Goal: Task Accomplishment & Management: Complete application form

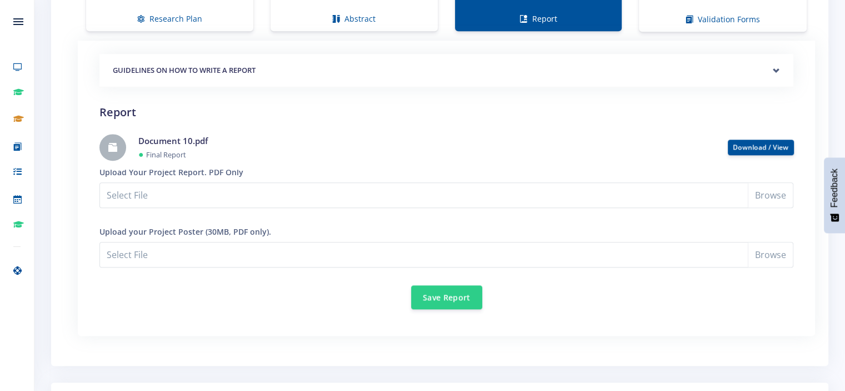
scroll to position [951, 0]
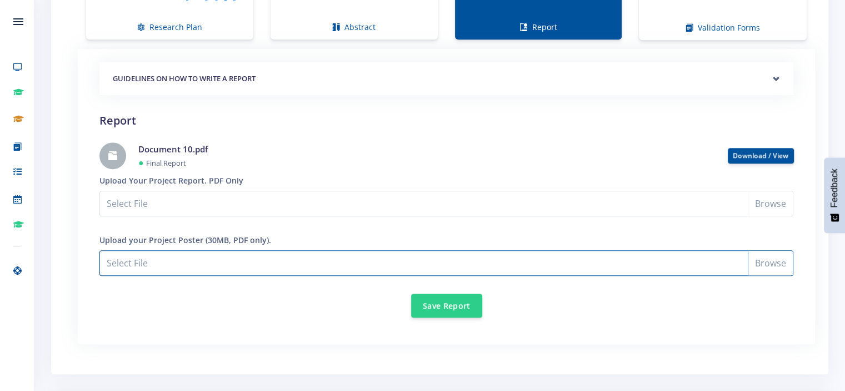
click at [779, 262] on input "Select File" at bounding box center [446, 263] width 694 height 26
type input "C:\fakepath\Presentation 6.pdf"
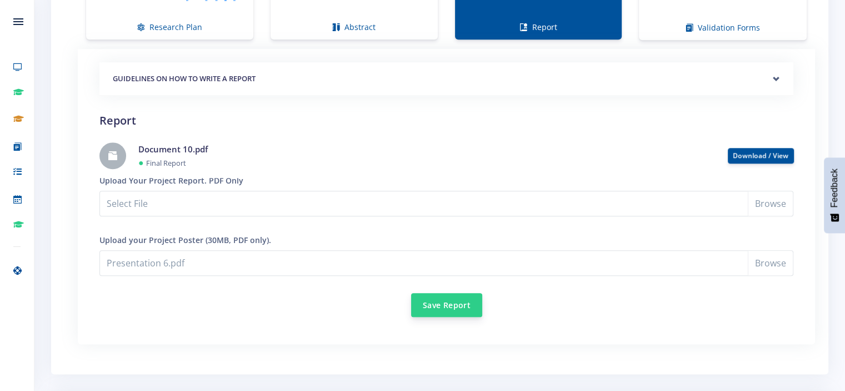
click at [469, 300] on button "Save Report" at bounding box center [446, 305] width 71 height 24
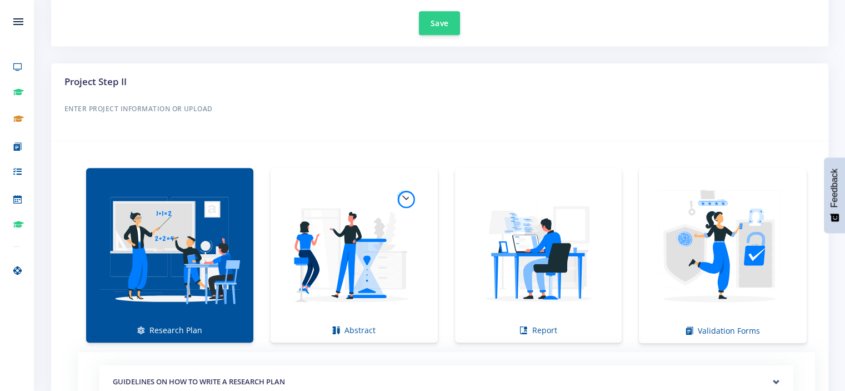
scroll to position [656, 0]
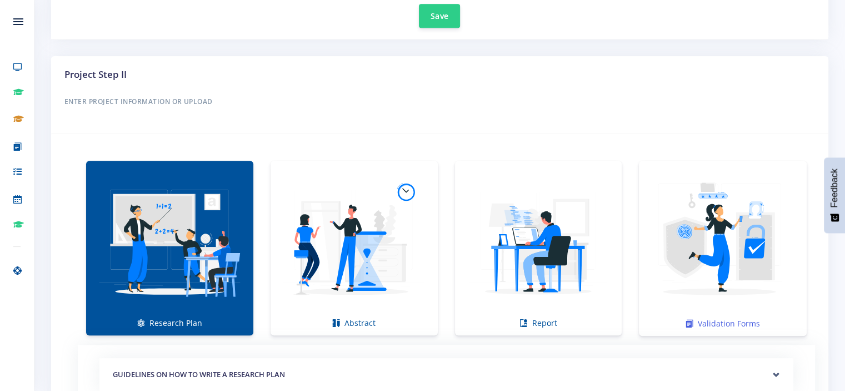
click at [761, 237] on img at bounding box center [723, 242] width 150 height 150
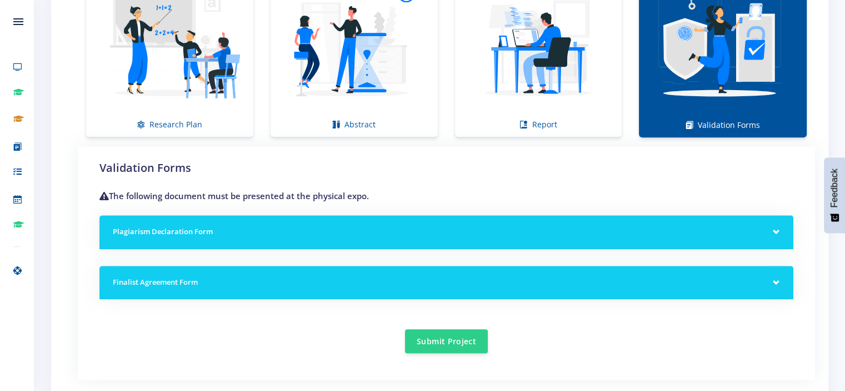
scroll to position [881, 0]
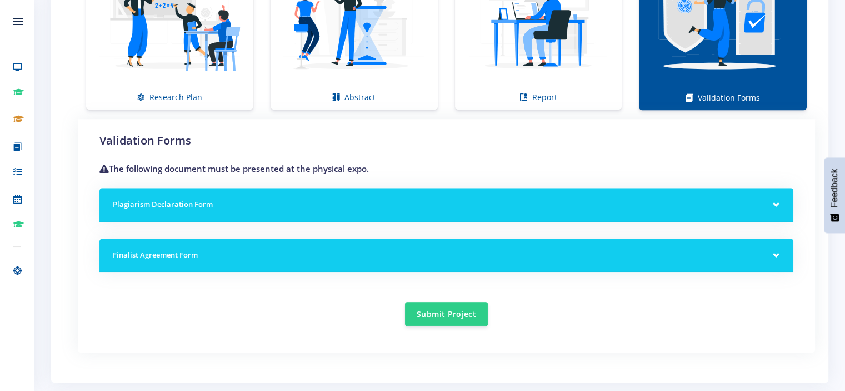
click at [766, 204] on h5 "Plagiarism Declaration Form" at bounding box center [446, 204] width 667 height 11
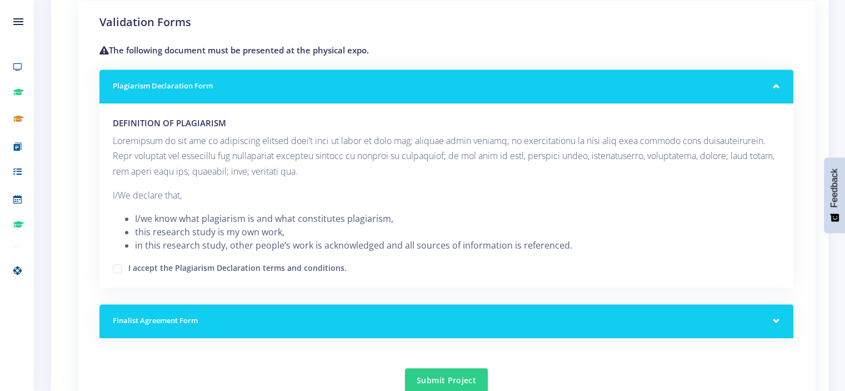
scroll to position [1000, 0]
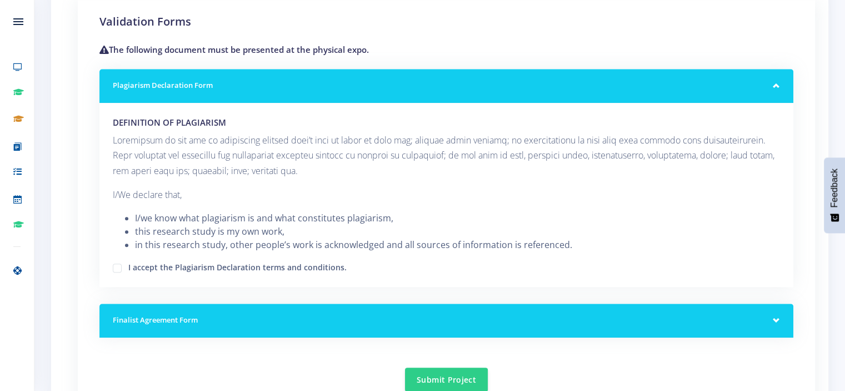
click at [178, 265] on label "I accept the Plagiarism Declaration terms and conditions." at bounding box center [237, 265] width 218 height 9
click at [136, 265] on input "I accept the Plagiarism Declaration terms and conditions." at bounding box center [131, 263] width 7 height 7
checkbox input "true"
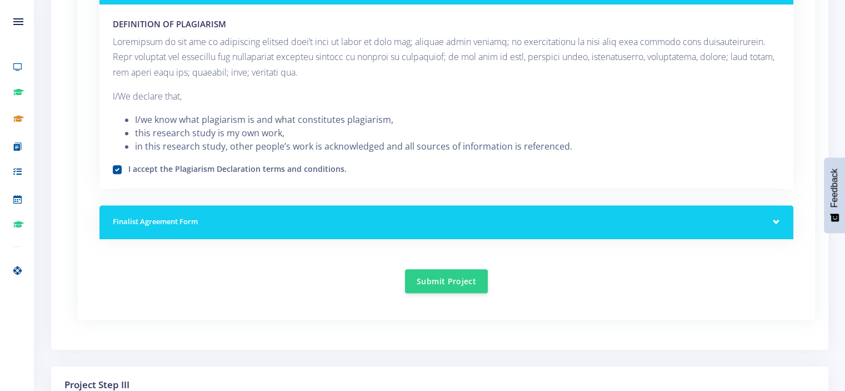
scroll to position [1104, 0]
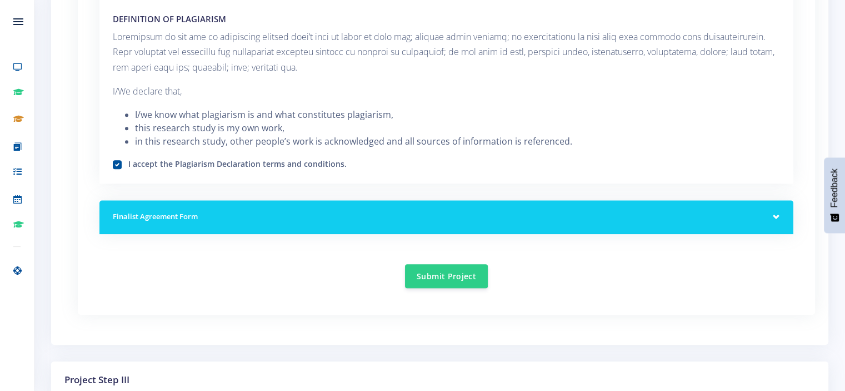
click at [596, 221] on div "Finalist Agreement Form" at bounding box center [446, 217] width 694 height 34
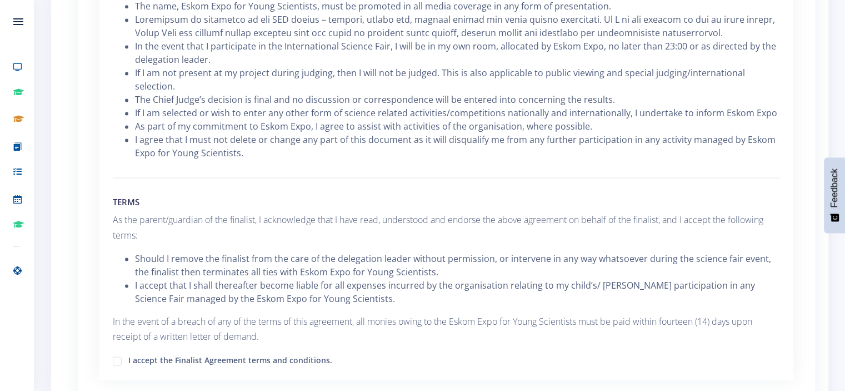
scroll to position [1723, 0]
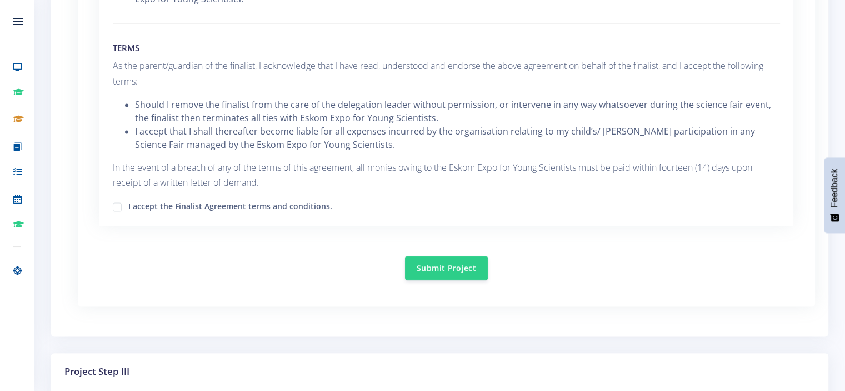
click at [128, 200] on label "I accept the Finalist Agreement terms and conditions." at bounding box center [230, 204] width 204 height 9
click at [128, 199] on input "I accept the Finalist Agreement terms and conditions." at bounding box center [131, 202] width 7 height 7
checkbox input "true"
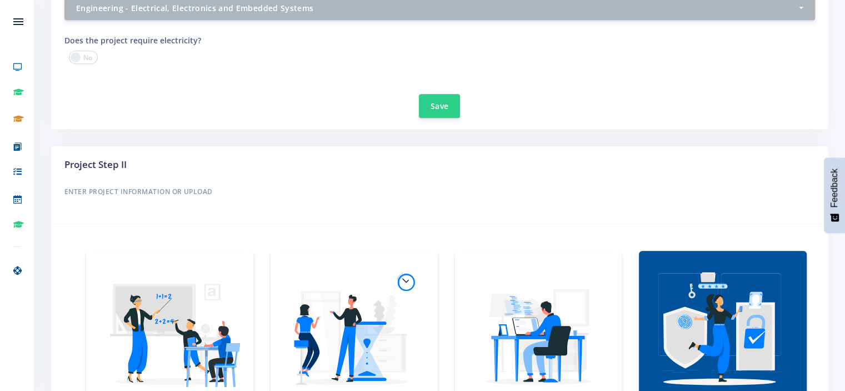
scroll to position [656, 0]
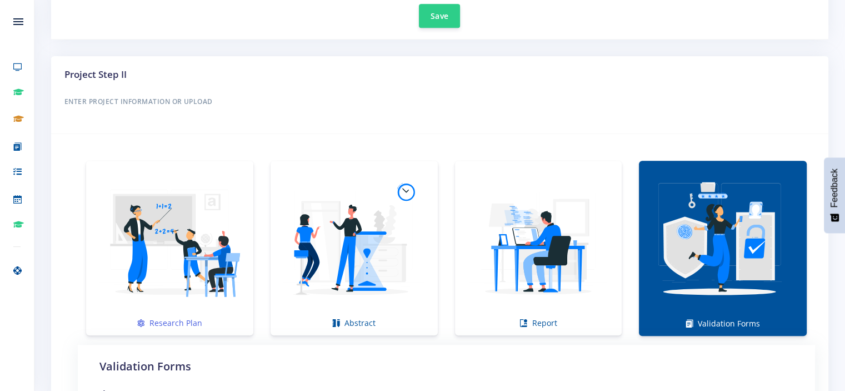
click at [156, 268] on img at bounding box center [169, 241] width 149 height 149
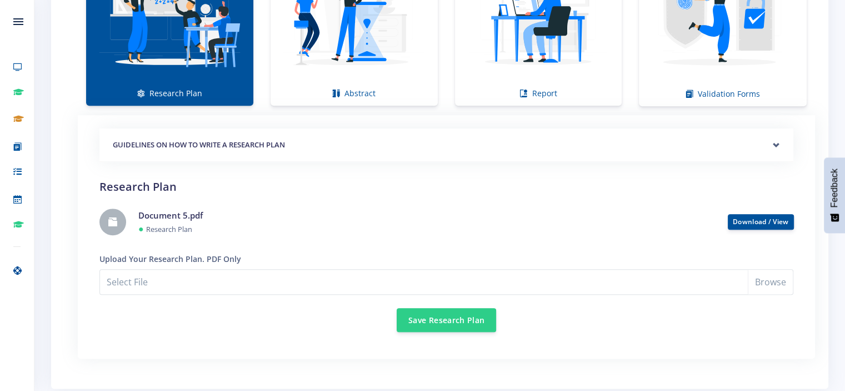
scroll to position [881, 0]
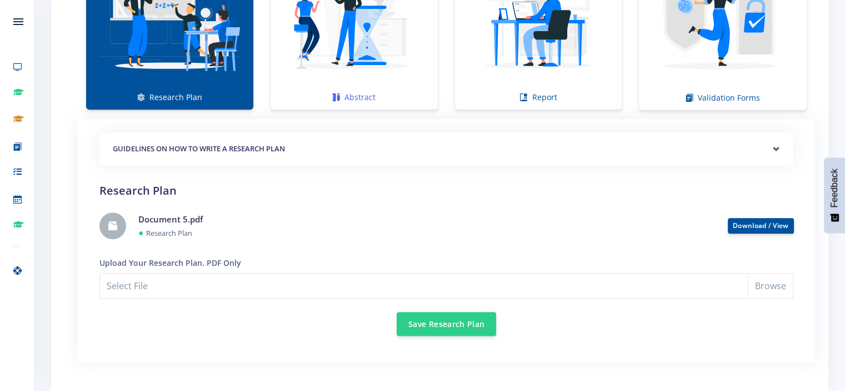
click at [360, 82] on img at bounding box center [354, 16] width 149 height 149
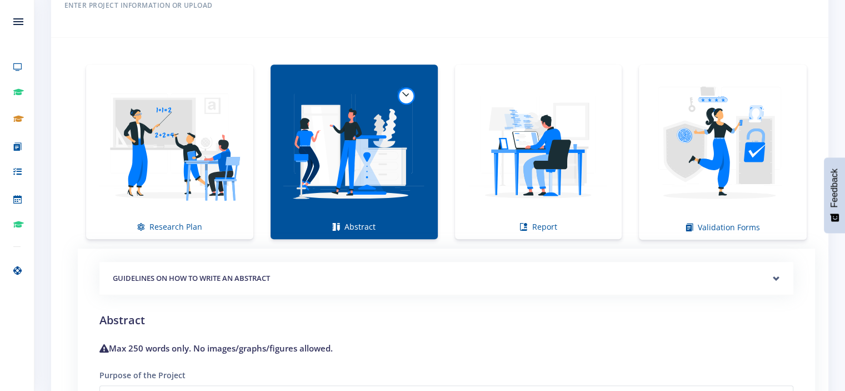
scroll to position [748, 0]
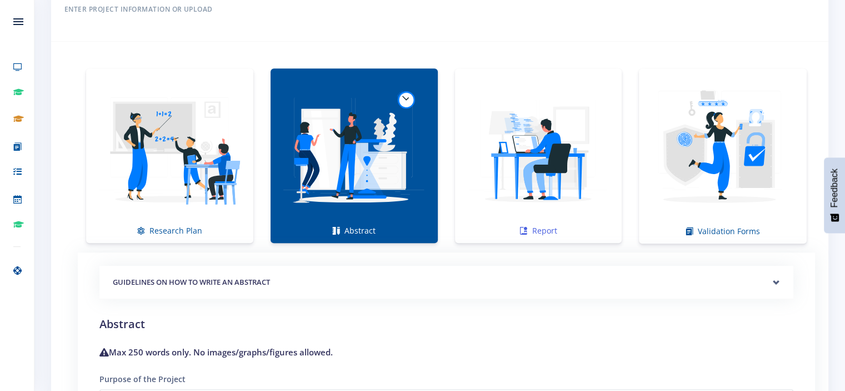
click at [597, 141] on img at bounding box center [538, 149] width 149 height 149
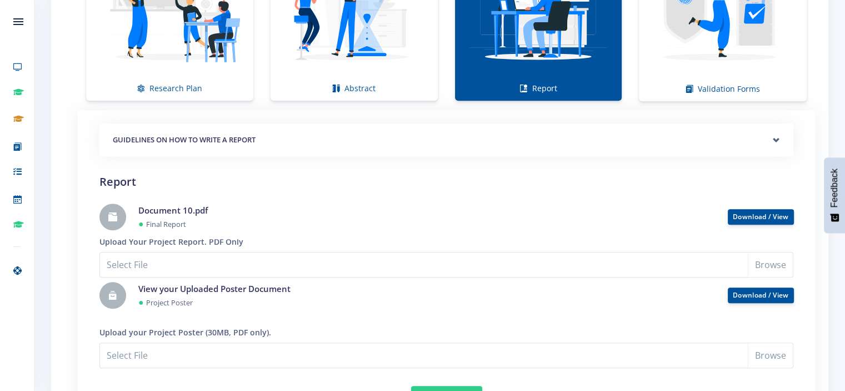
scroll to position [889, 0]
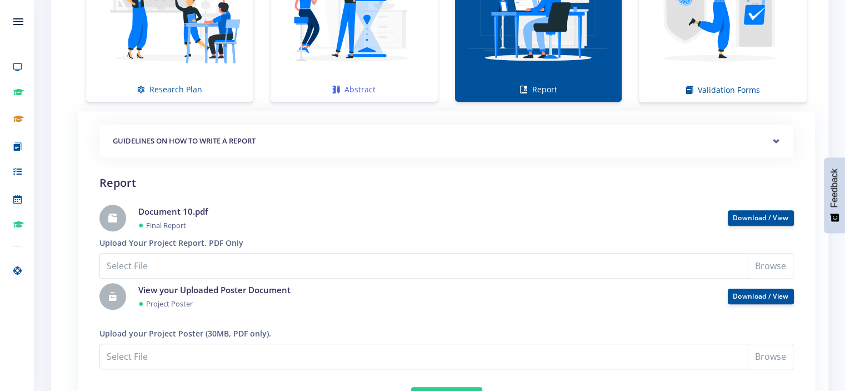
click at [381, 90] on link "Abstract" at bounding box center [354, 14] width 167 height 174
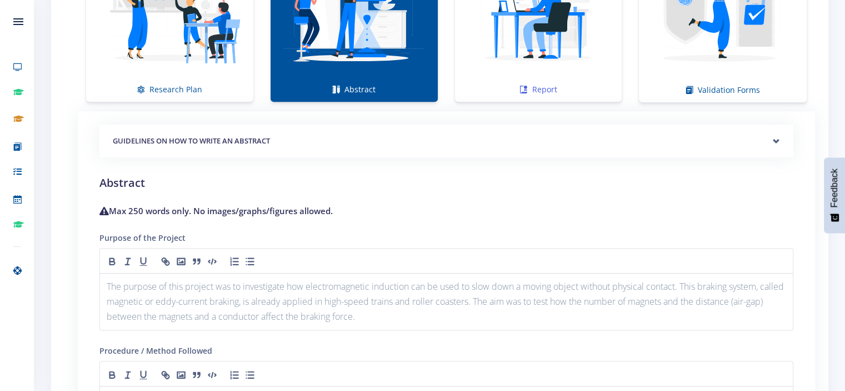
click at [511, 49] on img at bounding box center [538, 8] width 149 height 149
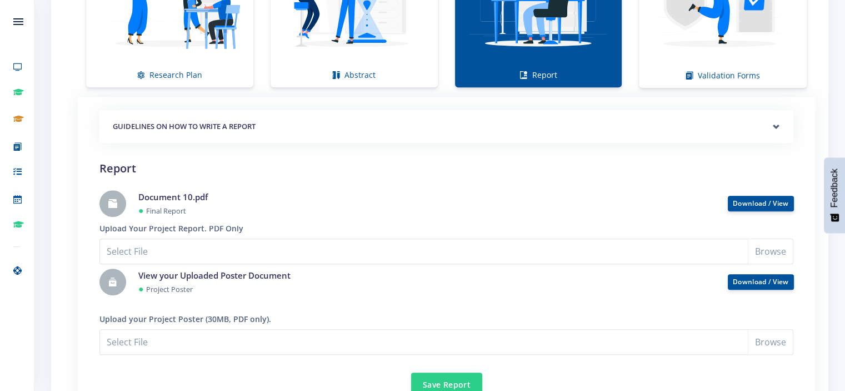
scroll to position [907, 0]
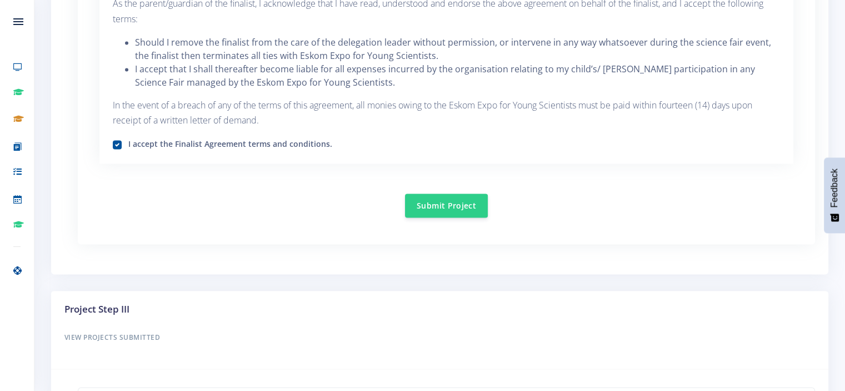
scroll to position [1785, 0]
click at [470, 192] on button "Submit Project" at bounding box center [446, 204] width 83 height 24
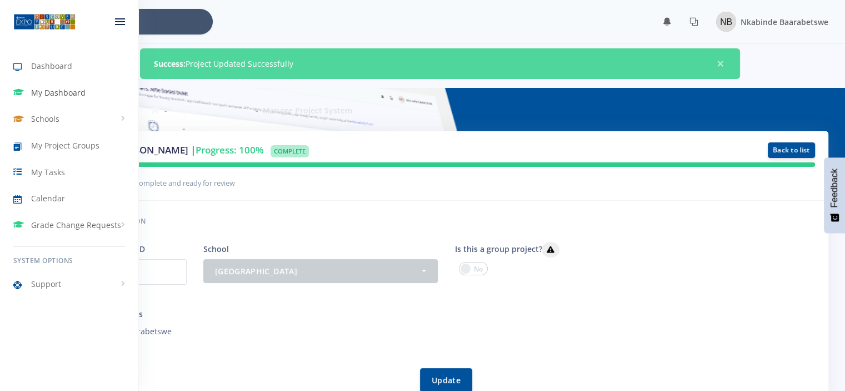
click at [48, 91] on span "My Dashboard" at bounding box center [58, 93] width 54 height 12
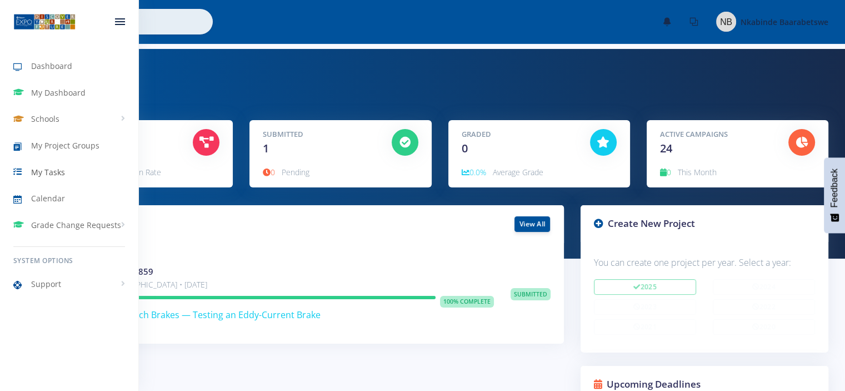
click at [49, 174] on span "My Tasks" at bounding box center [48, 172] width 34 height 12
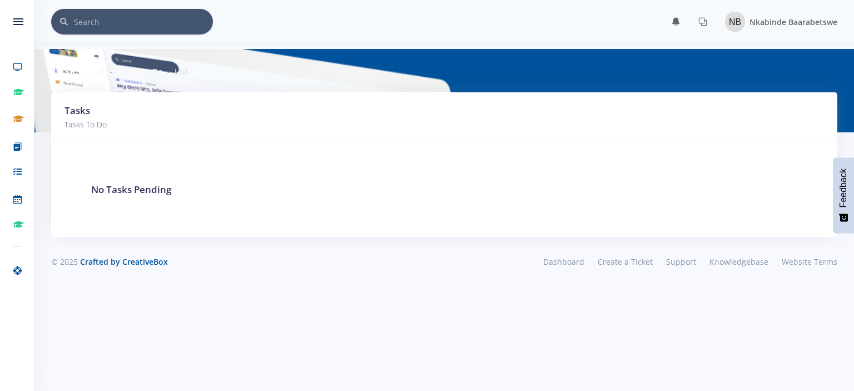
scroll to position [8, 8]
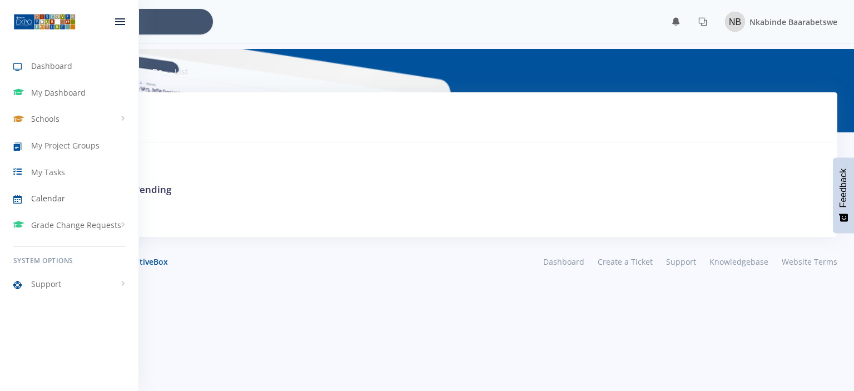
click at [54, 204] on link "Calendar" at bounding box center [69, 199] width 138 height 26
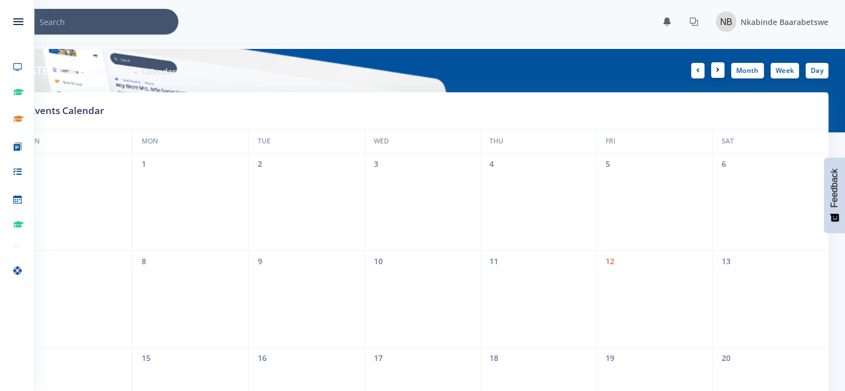
click at [718, 72] on icon at bounding box center [717, 70] width 3 height 7
click at [699, 68] on icon at bounding box center [697, 70] width 3 height 7
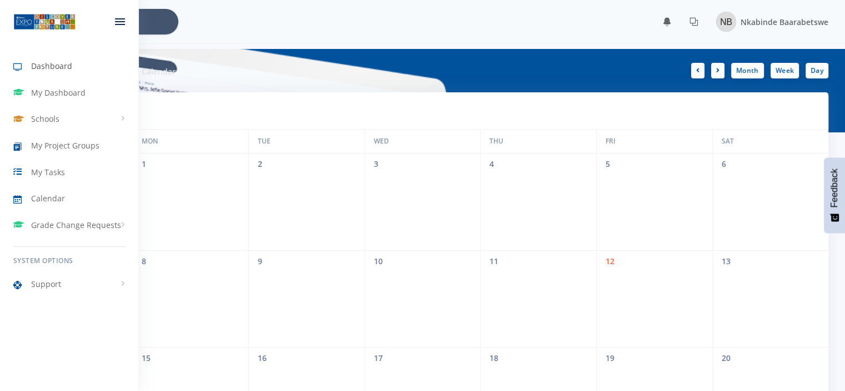
click at [53, 68] on span "Dashboard" at bounding box center [51, 66] width 41 height 12
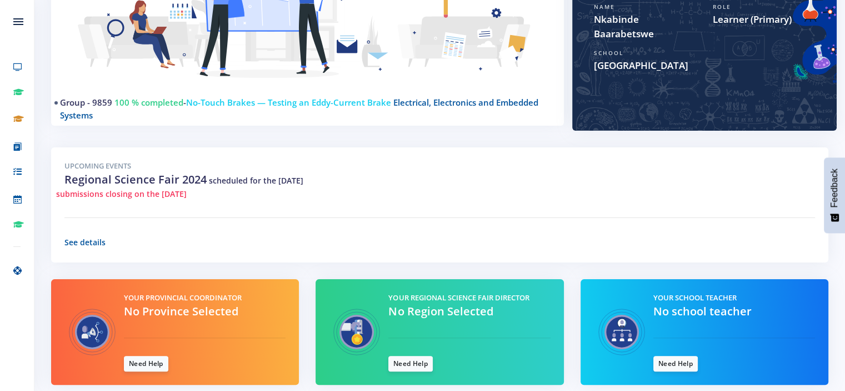
scroll to position [229, 0]
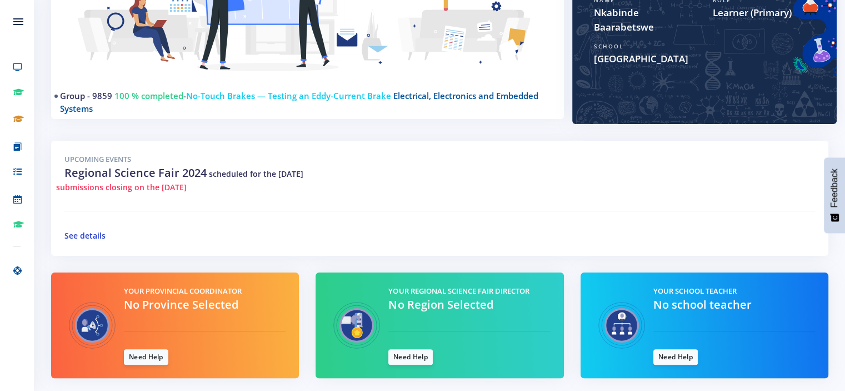
click at [79, 237] on link "See details" at bounding box center [84, 235] width 41 height 11
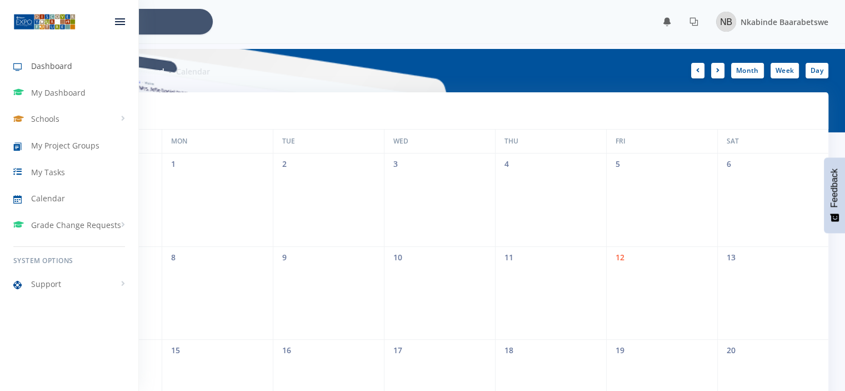
click at [69, 73] on link "Dashboard" at bounding box center [69, 66] width 138 height 26
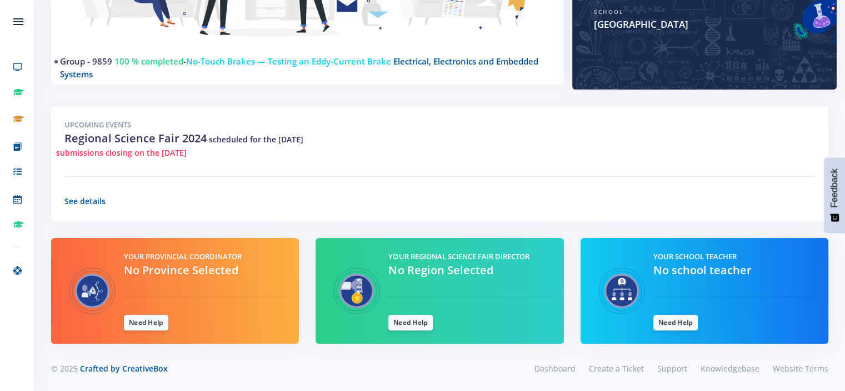
scroll to position [266, 0]
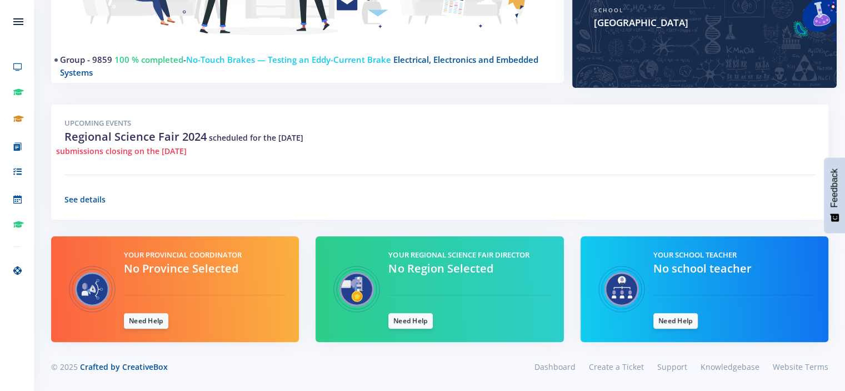
click at [183, 262] on span "No Province Selected" at bounding box center [181, 268] width 114 height 15
click at [94, 280] on img at bounding box center [92, 289] width 56 height 79
click at [627, 362] on link "Create a Ticket" at bounding box center [616, 366] width 68 height 16
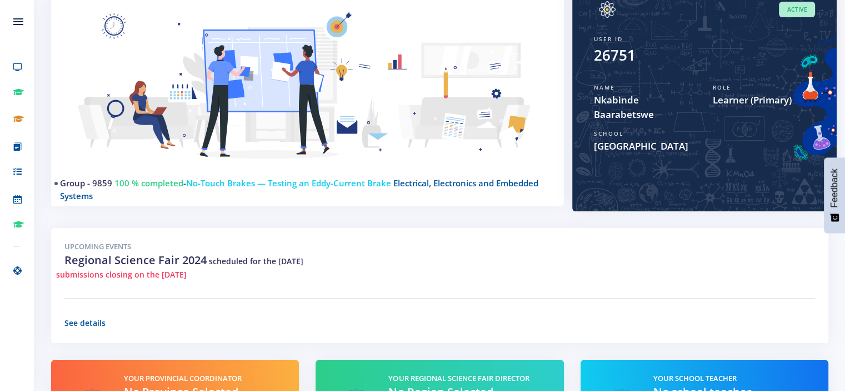
scroll to position [0, 0]
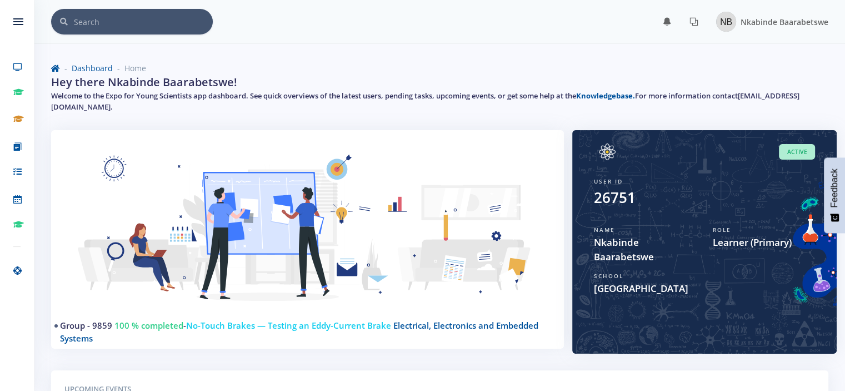
click at [196, 184] on img at bounding box center [307, 235] width 486 height 184
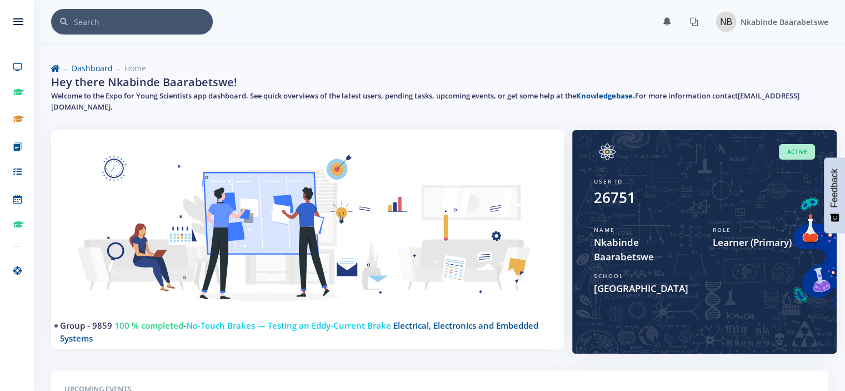
click at [196, 184] on img at bounding box center [307, 235] width 486 height 184
click at [196, 183] on img at bounding box center [307, 235] width 486 height 184
click at [195, 182] on img at bounding box center [307, 235] width 486 height 184
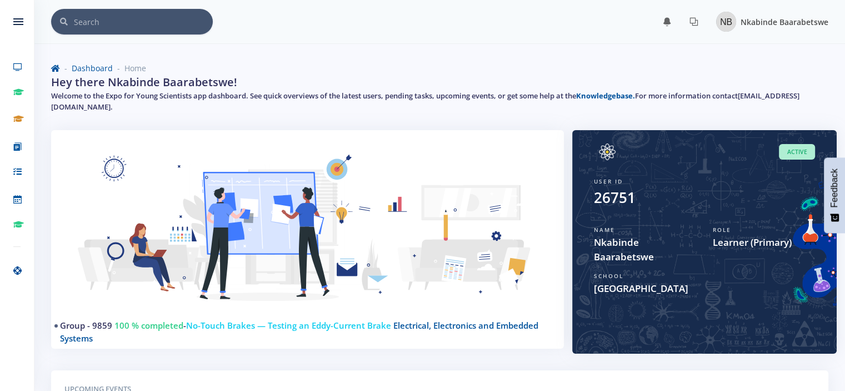
click at [776, 27] on span "Nkabinde Baarabetswe" at bounding box center [785, 22] width 88 height 11
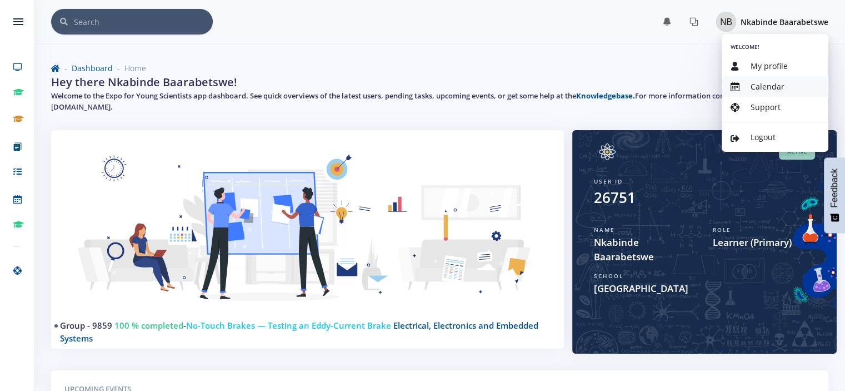
click at [740, 80] on link "Calendar" at bounding box center [775, 86] width 107 height 21
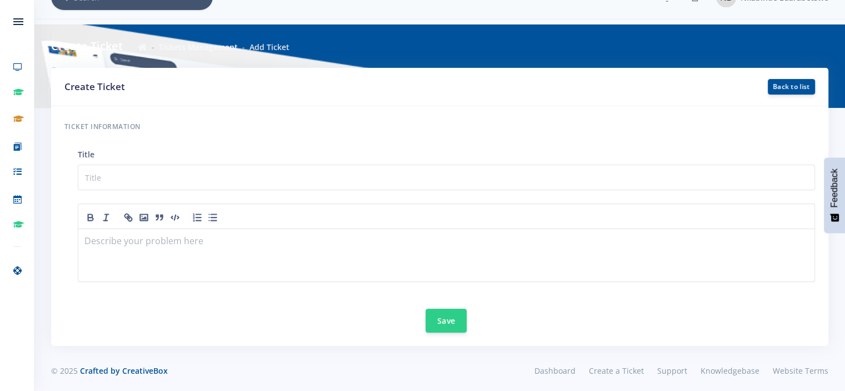
scroll to position [24, 0]
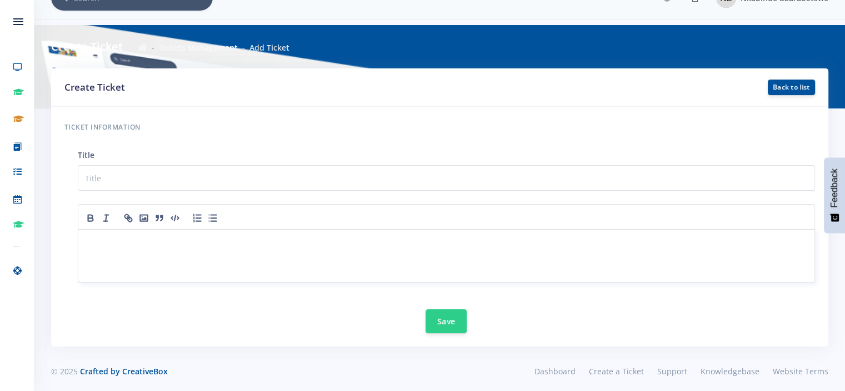
click at [378, 246] on p at bounding box center [446, 242] width 723 height 15
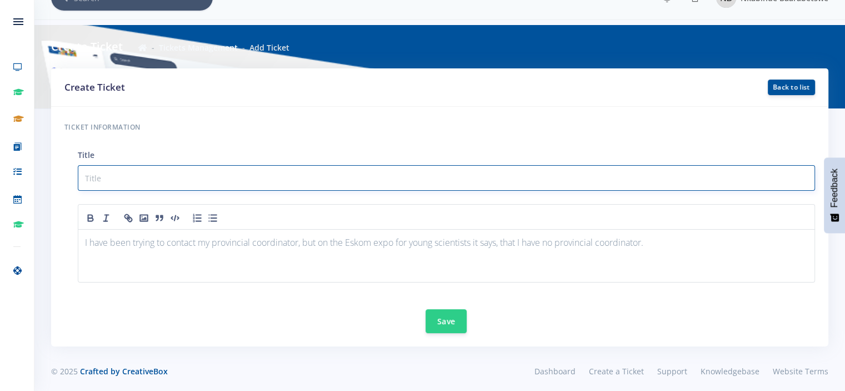
click at [158, 181] on input "text" at bounding box center [446, 178] width 737 height 26
type input "No provincial coordinator"
click at [451, 317] on button "Save" at bounding box center [446, 320] width 41 height 24
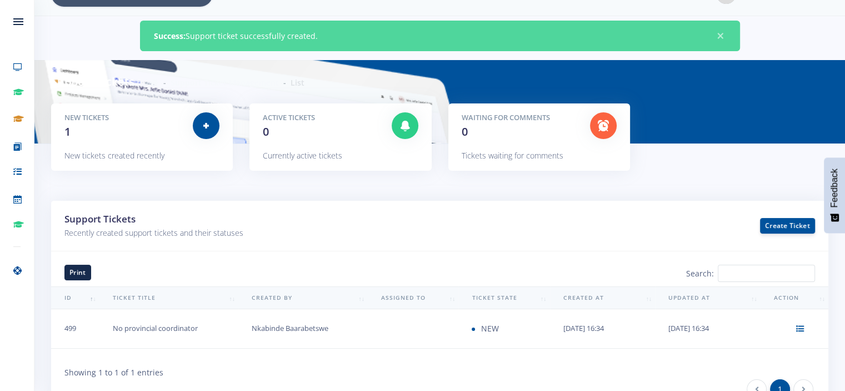
scroll to position [99, 0]
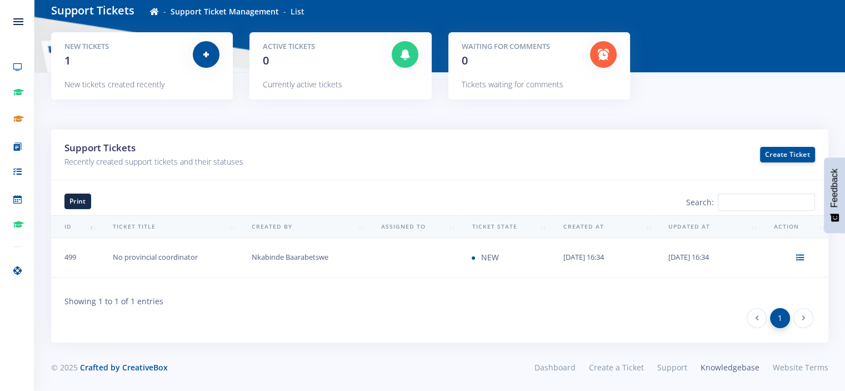
click at [720, 370] on span "Knowledgebase" at bounding box center [730, 367] width 59 height 11
click at [808, 256] on link at bounding box center [800, 256] width 21 height 21
click at [545, 308] on ul "1" at bounding box center [433, 318] width 764 height 20
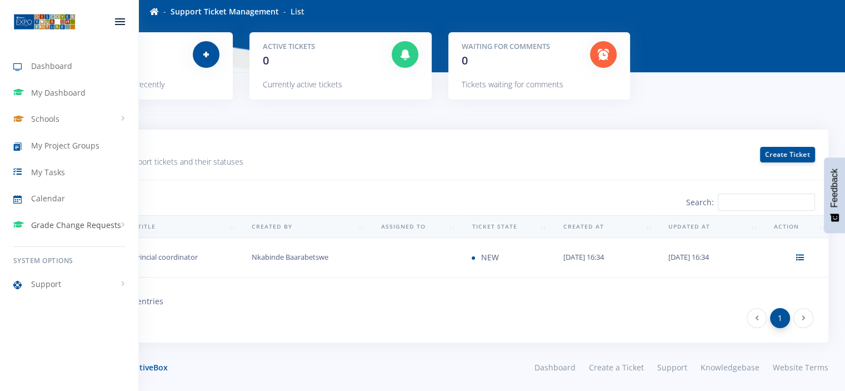
click at [79, 225] on span "Grade Change Requests" at bounding box center [76, 225] width 90 height 12
click at [62, 275] on link "New Request" at bounding box center [69, 269] width 138 height 21
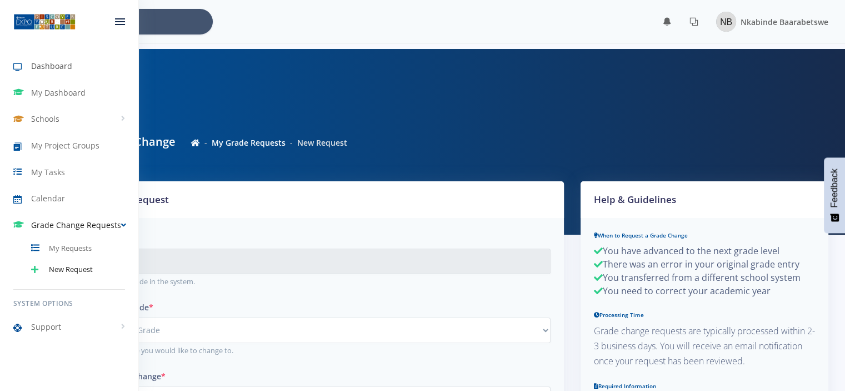
click at [45, 69] on span "Dashboard" at bounding box center [51, 66] width 41 height 12
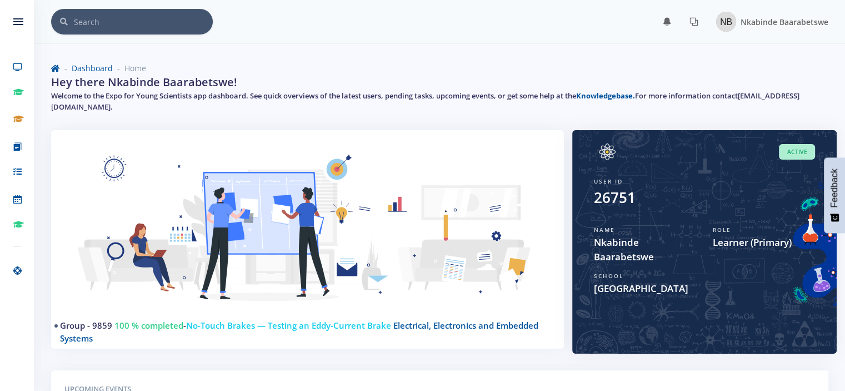
scroll to position [8, 8]
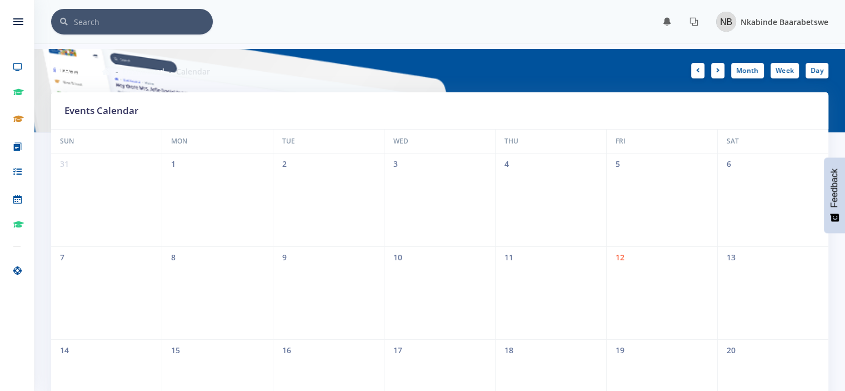
scroll to position [8, 8]
click at [783, 22] on span "Nkabinde Baarabetswe" at bounding box center [785, 22] width 88 height 11
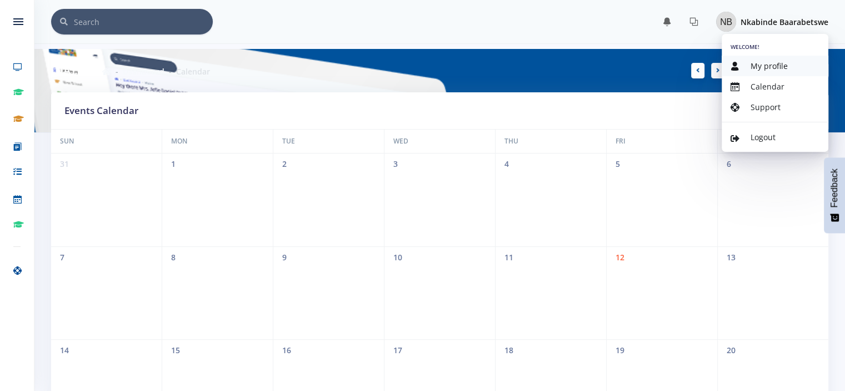
click at [760, 66] on span "My profile" at bounding box center [769, 66] width 37 height 11
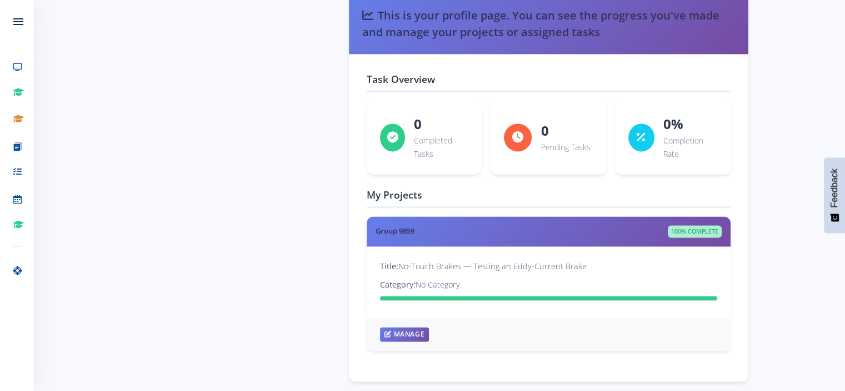
scroll to position [1499, 0]
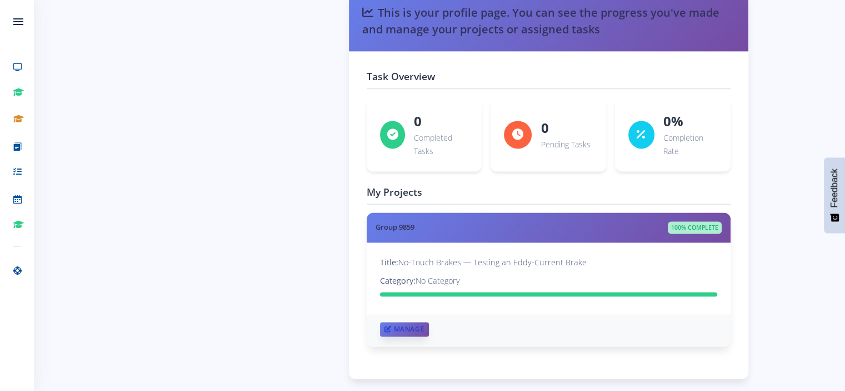
click at [409, 323] on link "Manage" at bounding box center [404, 329] width 49 height 14
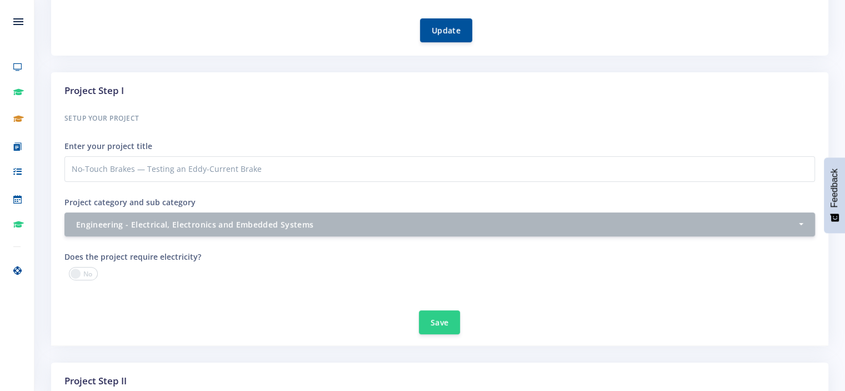
scroll to position [311, 0]
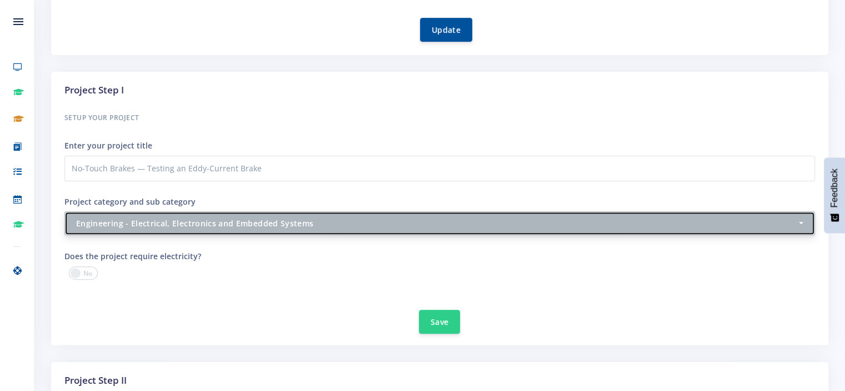
click at [478, 224] on div "Engineering - Electrical, Electronics and Embedded Systems" at bounding box center [436, 223] width 721 height 12
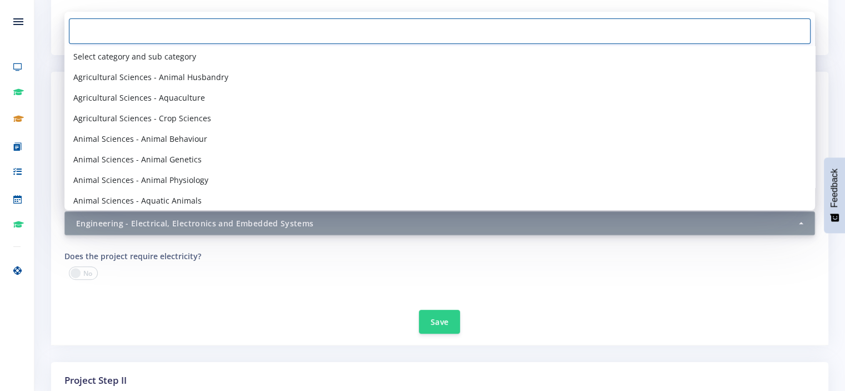
scroll to position [835, 0]
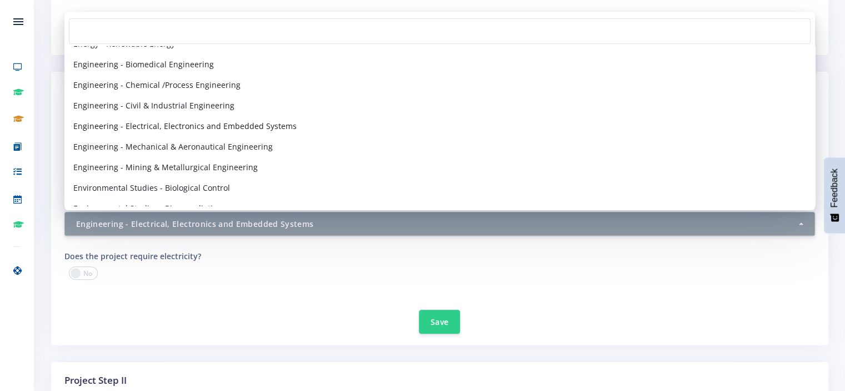
click at [213, 124] on span "Engineering - Electrical, Electronics and Embedded Systems" at bounding box center [184, 126] width 223 height 12
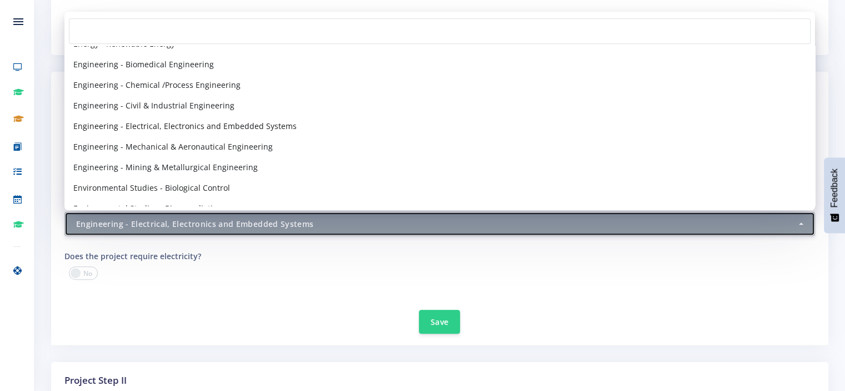
select select "44"
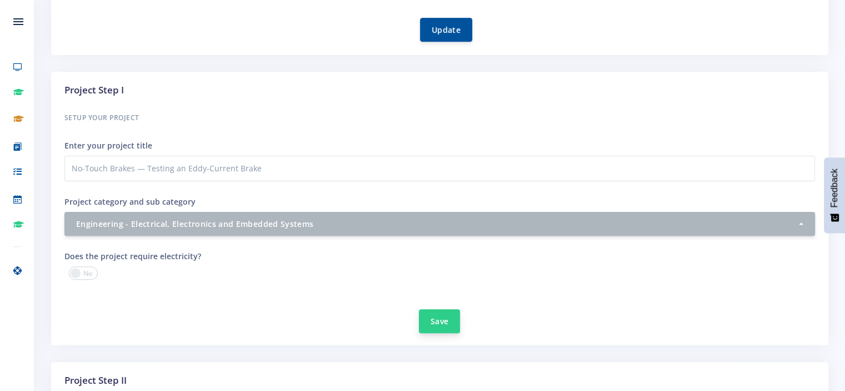
click at [451, 315] on button "Save" at bounding box center [439, 321] width 41 height 24
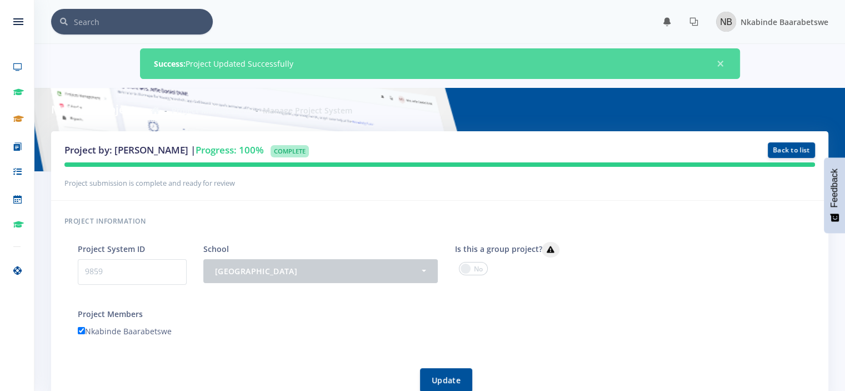
scroll to position [8, 8]
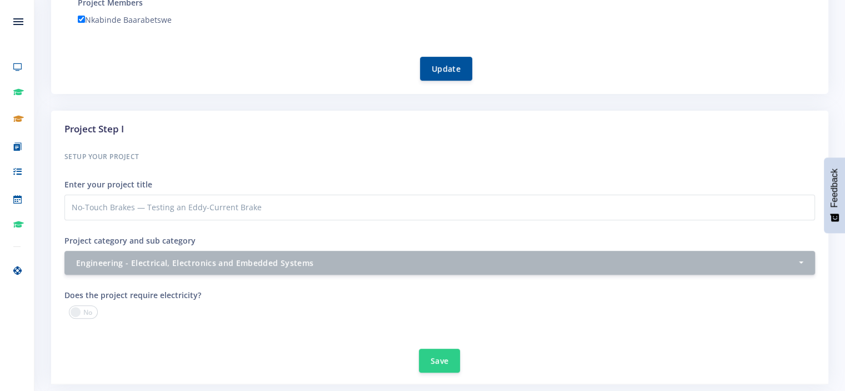
scroll to position [8, 8]
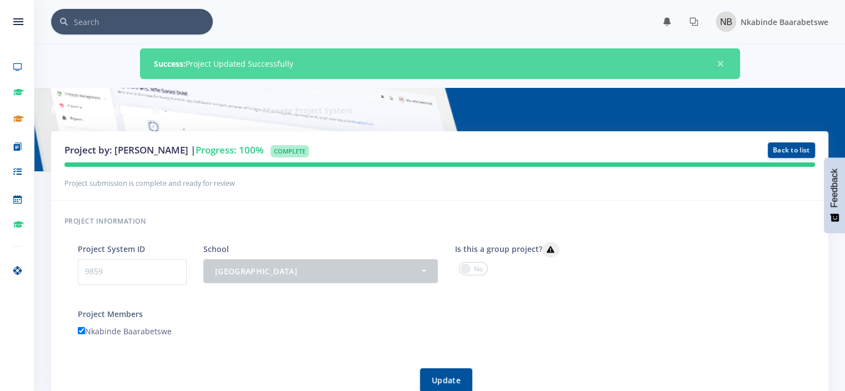
scroll to position [8, 8]
click at [793, 21] on span "Nkabinde Baarabetswe" at bounding box center [785, 22] width 88 height 11
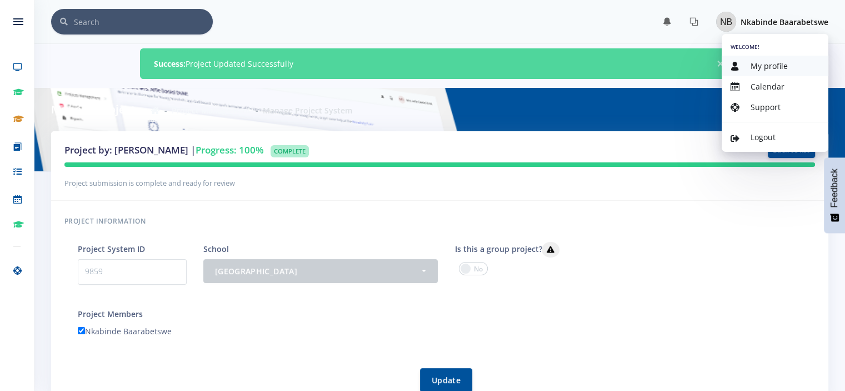
click at [759, 65] on span "My profile" at bounding box center [769, 66] width 37 height 11
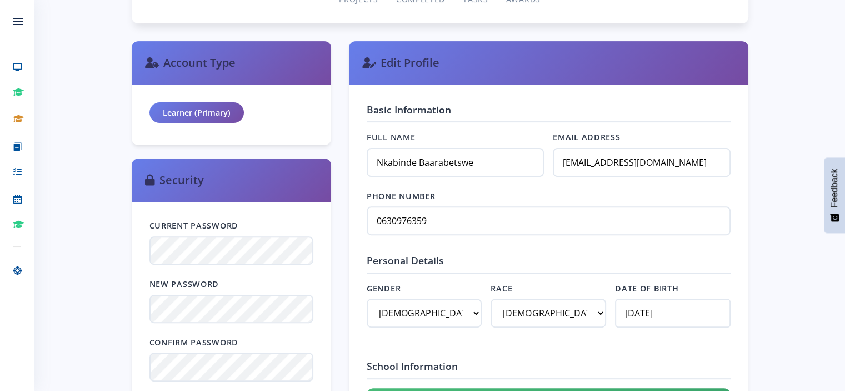
scroll to position [377, 0]
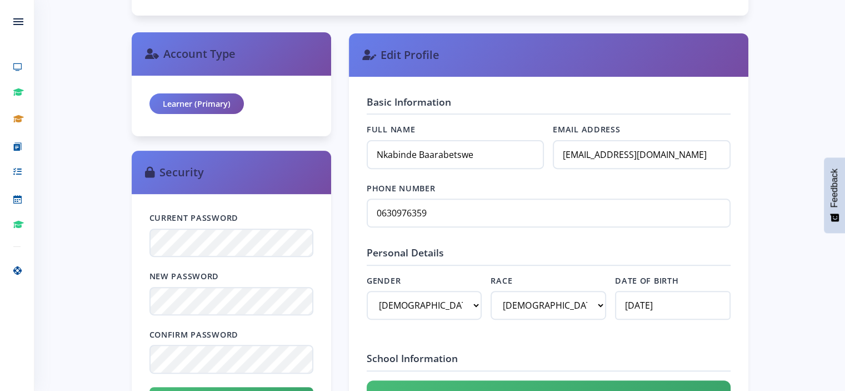
click at [209, 108] on div "Learner (Primary)" at bounding box center [196, 103] width 94 height 21
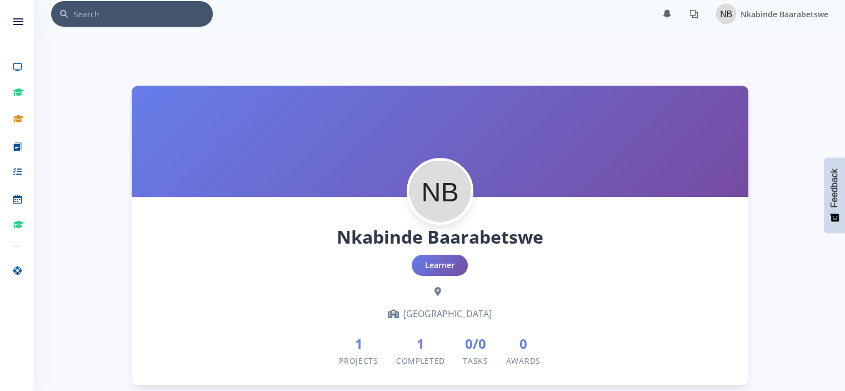
scroll to position [0, 0]
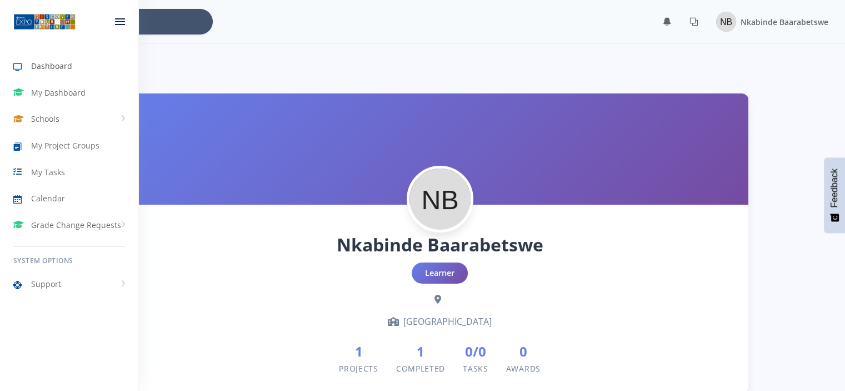
click at [61, 67] on span "Dashboard" at bounding box center [51, 66] width 41 height 12
